Goal: Check status

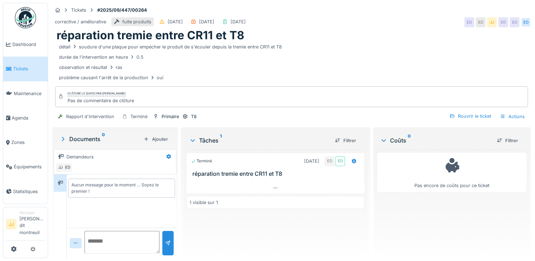
click at [21, 73] on link "Tickets" at bounding box center [25, 69] width 45 height 24
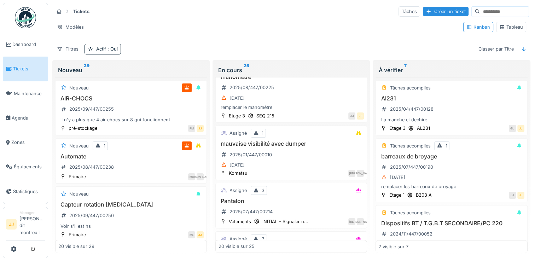
scroll to position [552, 0]
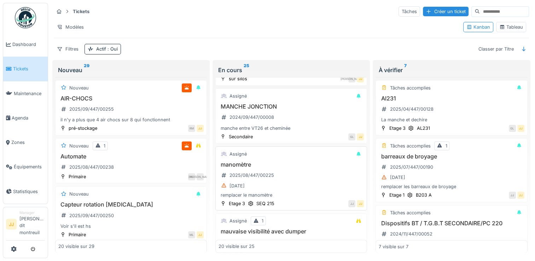
click at [305, 164] on h3 "manomètre" at bounding box center [291, 164] width 145 height 7
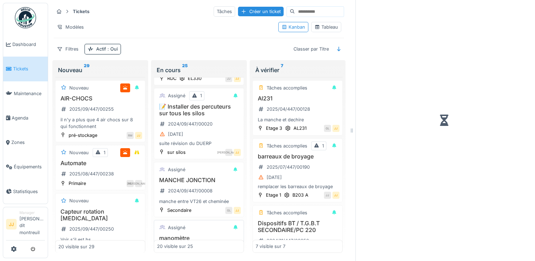
scroll to position [547, 0]
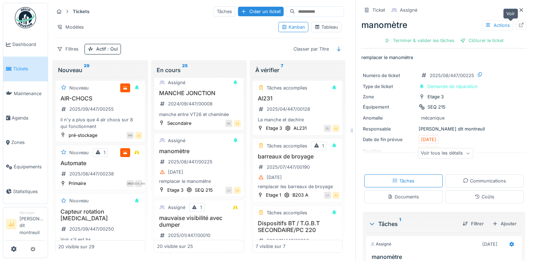
click at [519, 23] on icon at bounding box center [522, 25] width 6 height 5
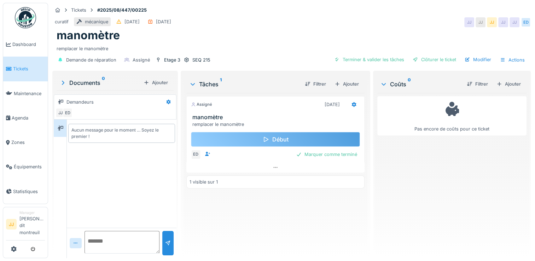
click at [287, 141] on div "Début" at bounding box center [275, 139] width 169 height 15
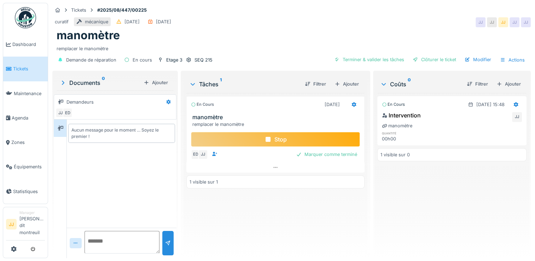
click at [287, 141] on div "Stop" at bounding box center [275, 139] width 169 height 15
